Goal: Information Seeking & Learning: Learn about a topic

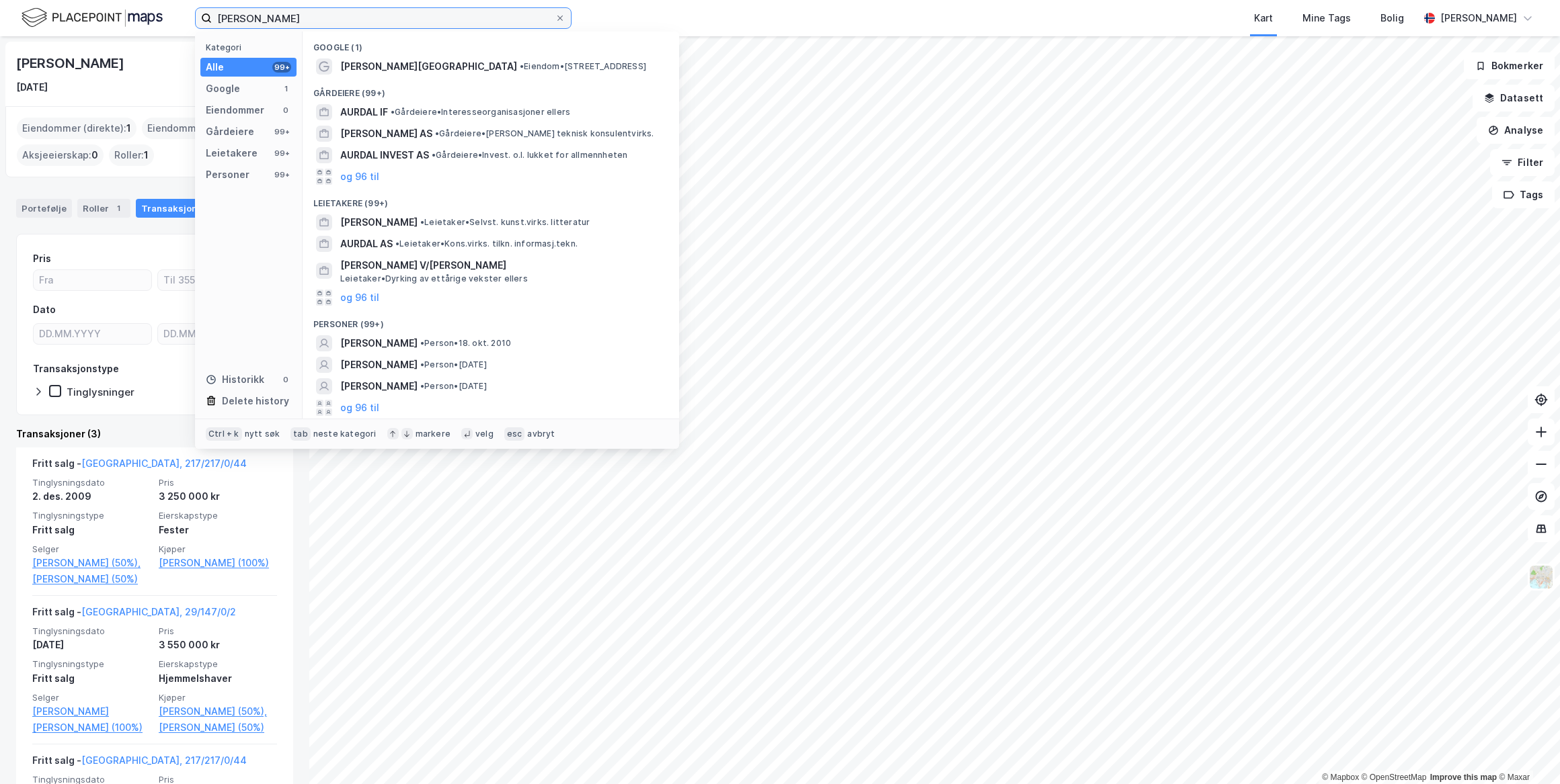
scroll to position [172, 0]
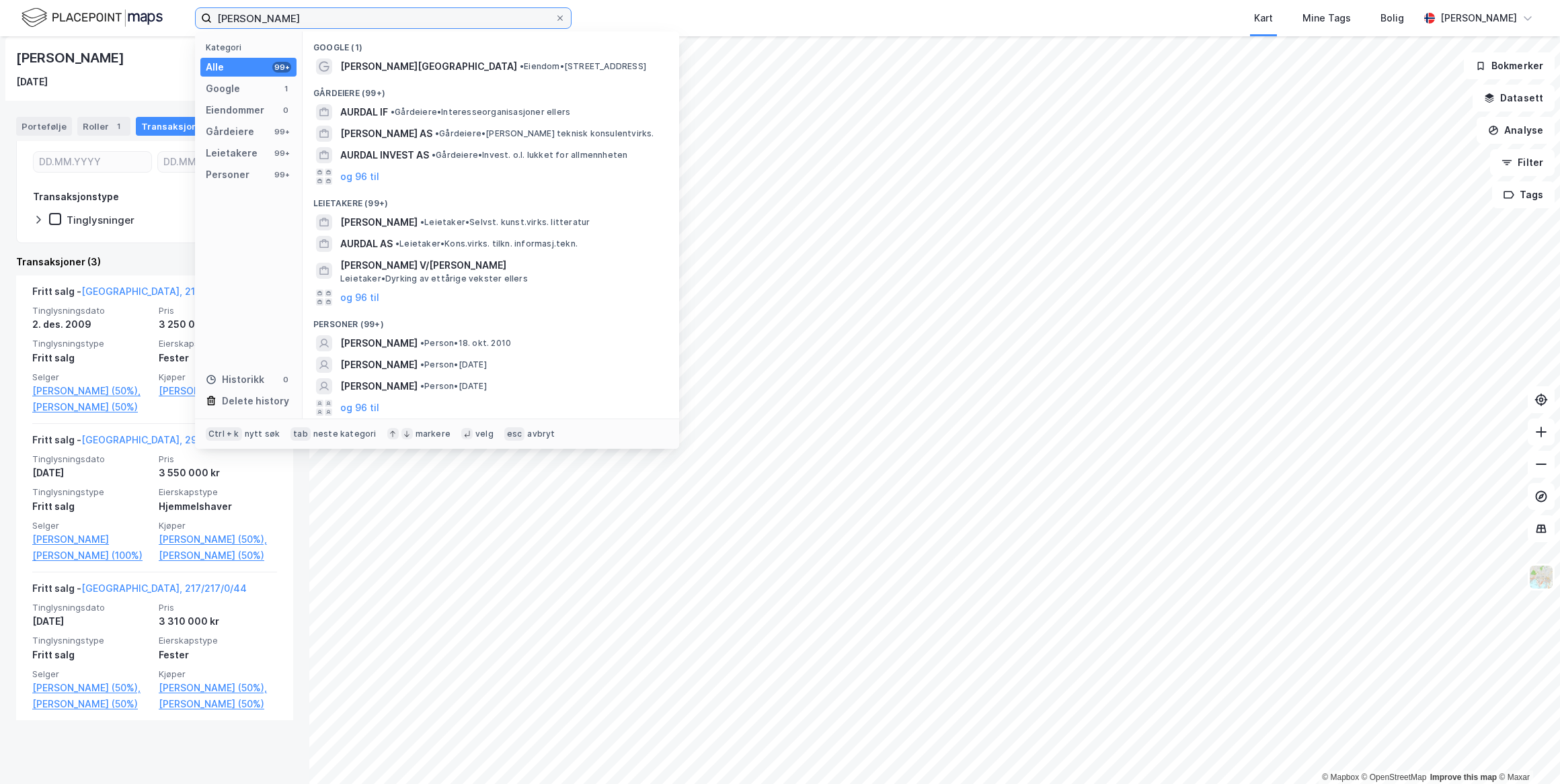
drag, startPoint x: 310, startPoint y: 24, endPoint x: 35, endPoint y: 38, distance: 275.4
click at [35, 38] on div "[PERSON_NAME] Kategori Alle 99+ Google 1 Eiendommer 0 Gårdeiere 99+ Leietakere …" at bounding box center [780, 392] width 1560 height 784
type input "[PERSON_NAME]"
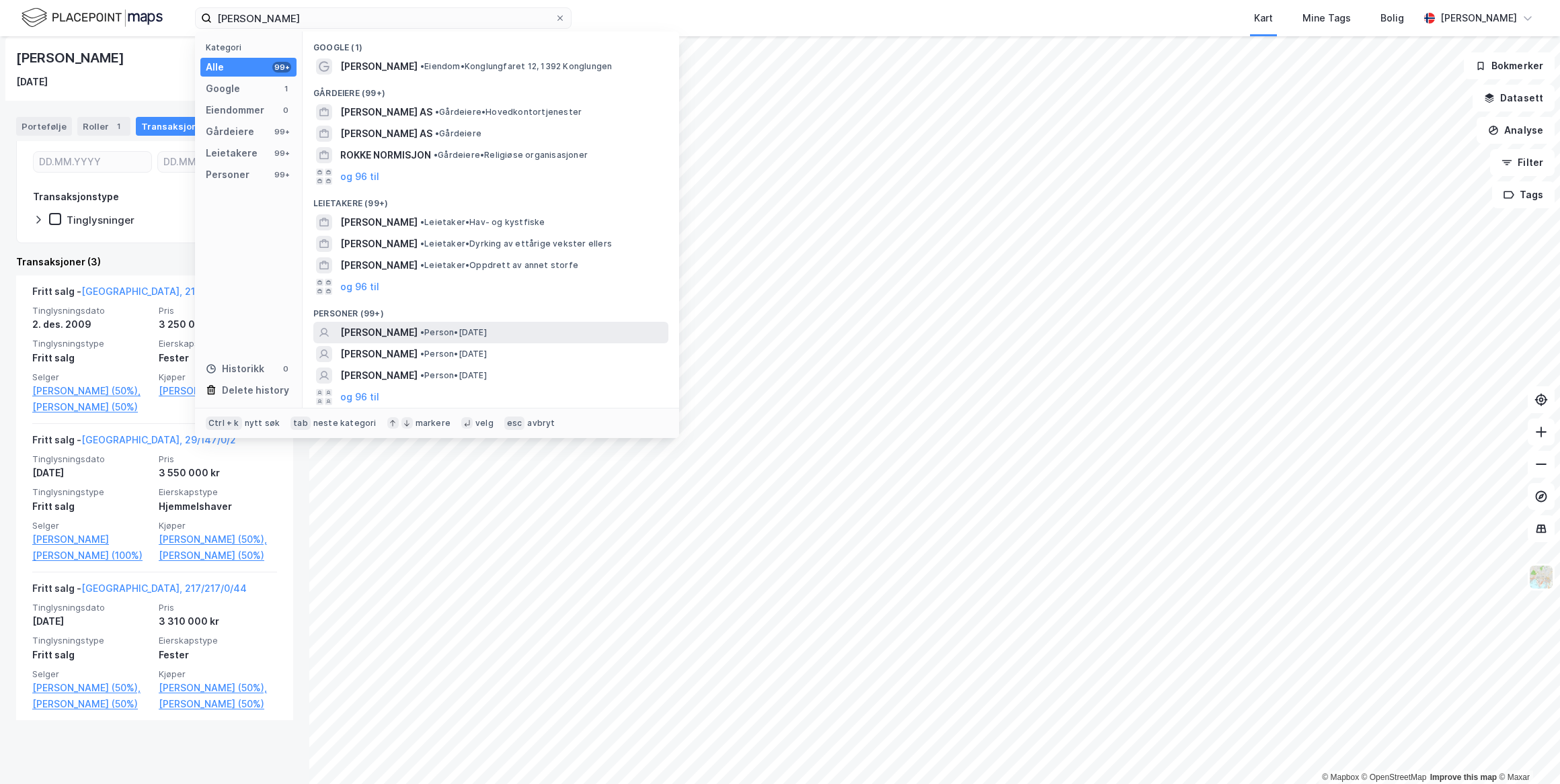
click at [395, 329] on span "[PERSON_NAME]" at bounding box center [378, 333] width 77 height 16
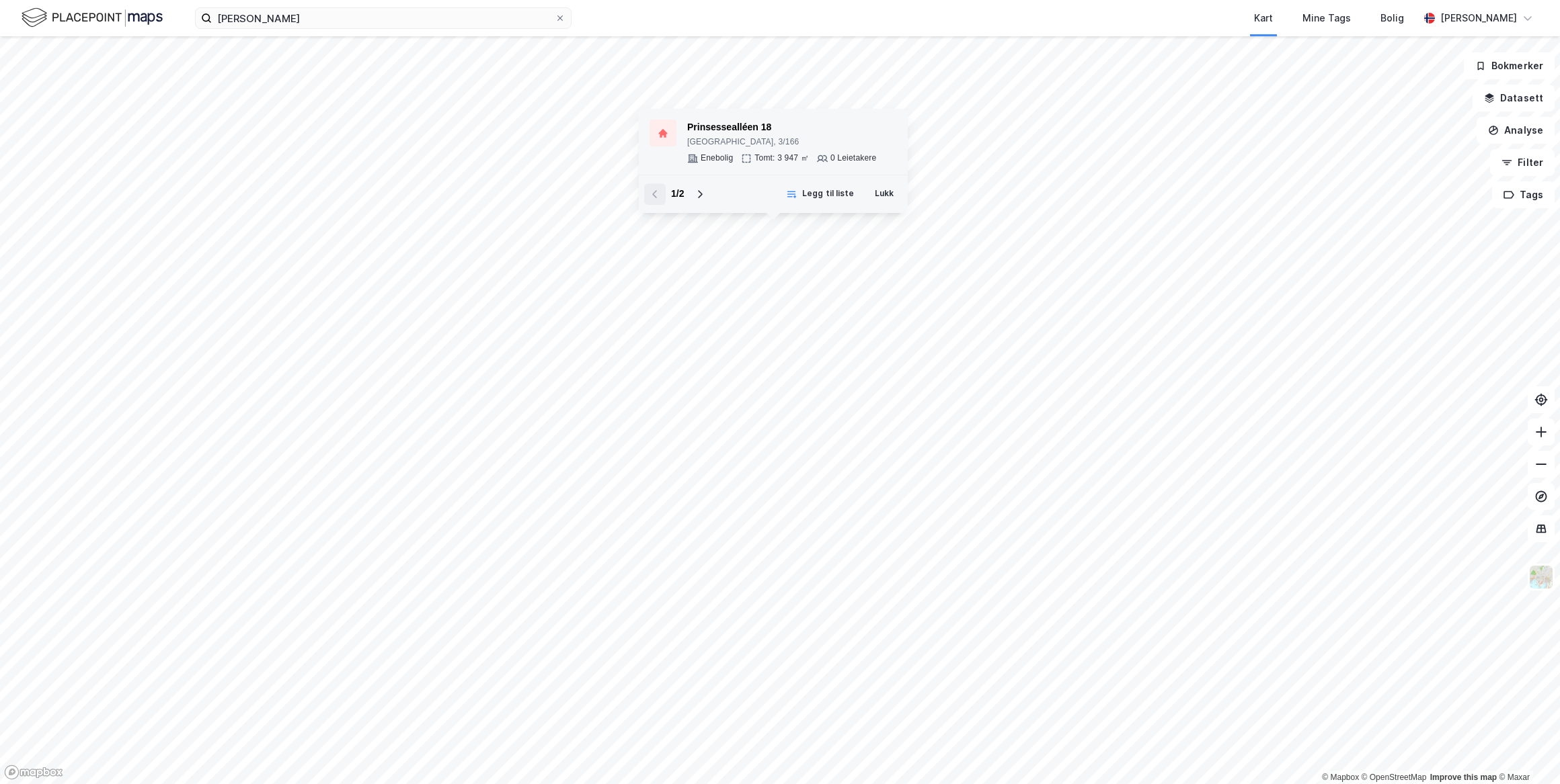
click at [800, 131] on div "Prinsessealléen 18" at bounding box center [782, 128] width 189 height 16
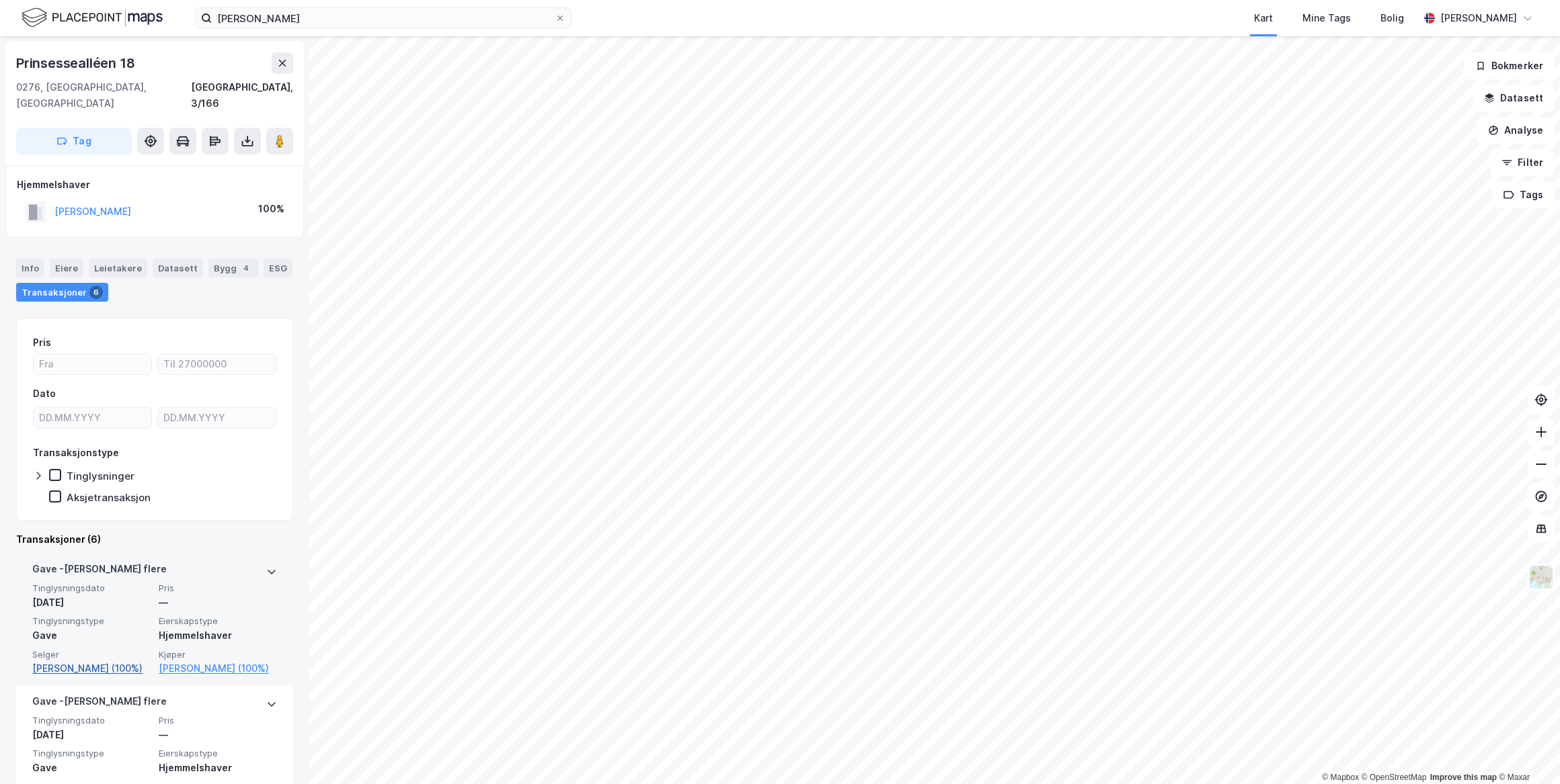
click at [94, 660] on link "[PERSON_NAME] (100%)" at bounding box center [91, 669] width 118 height 16
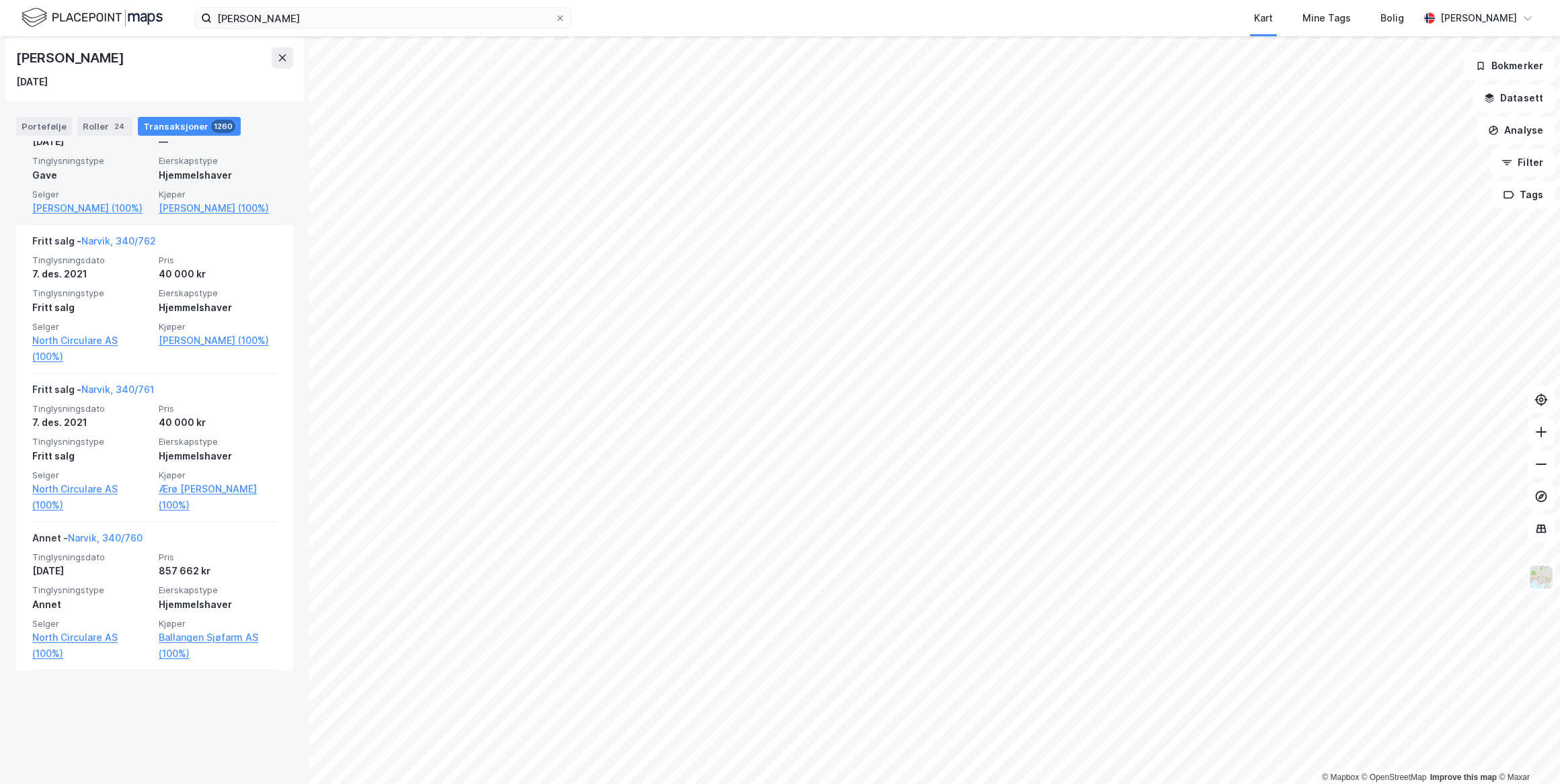
scroll to position [1283, 0]
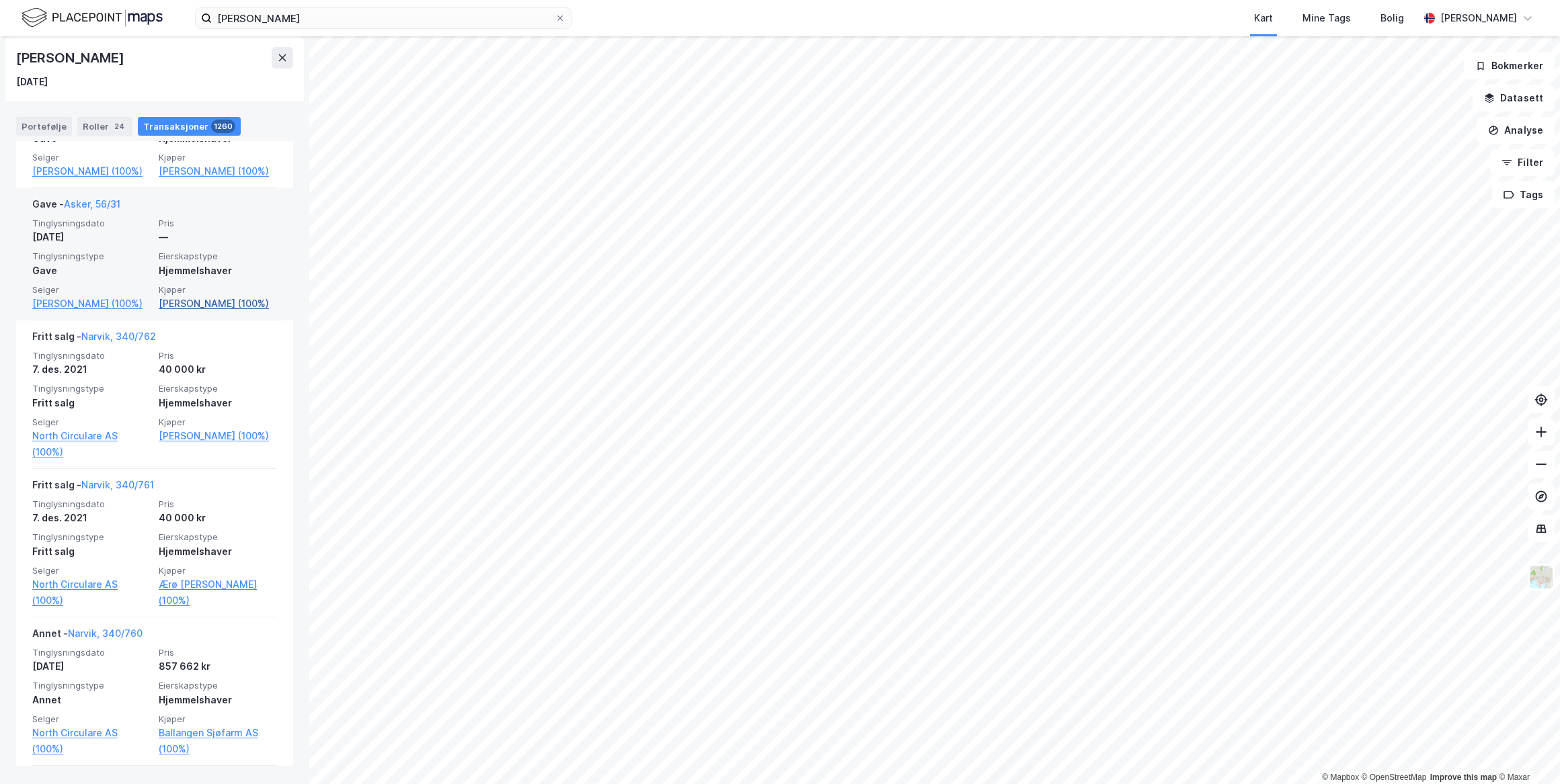
click at [164, 311] on link "[PERSON_NAME] (100%)" at bounding box center [217, 304] width 118 height 16
